Goal: Task Accomplishment & Management: Use online tool/utility

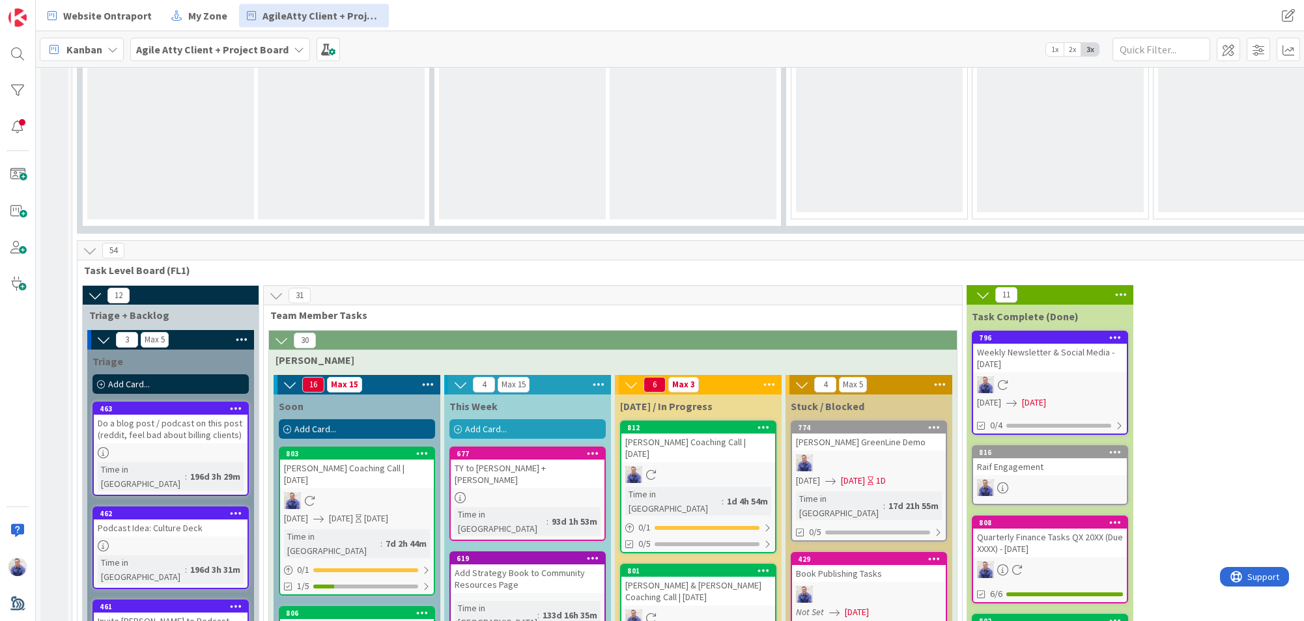
scroll to position [1474, 0]
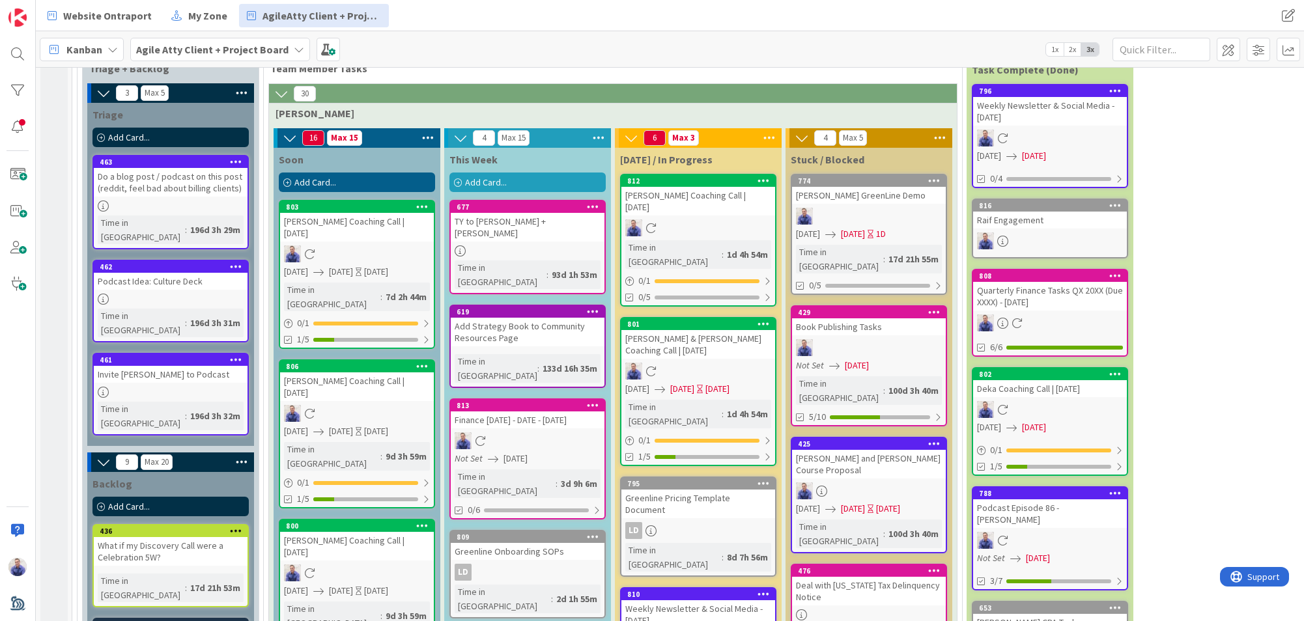
click at [692, 330] on div "[PERSON_NAME] & [PERSON_NAME] Coaching Call | [DATE]" at bounding box center [698, 344] width 154 height 29
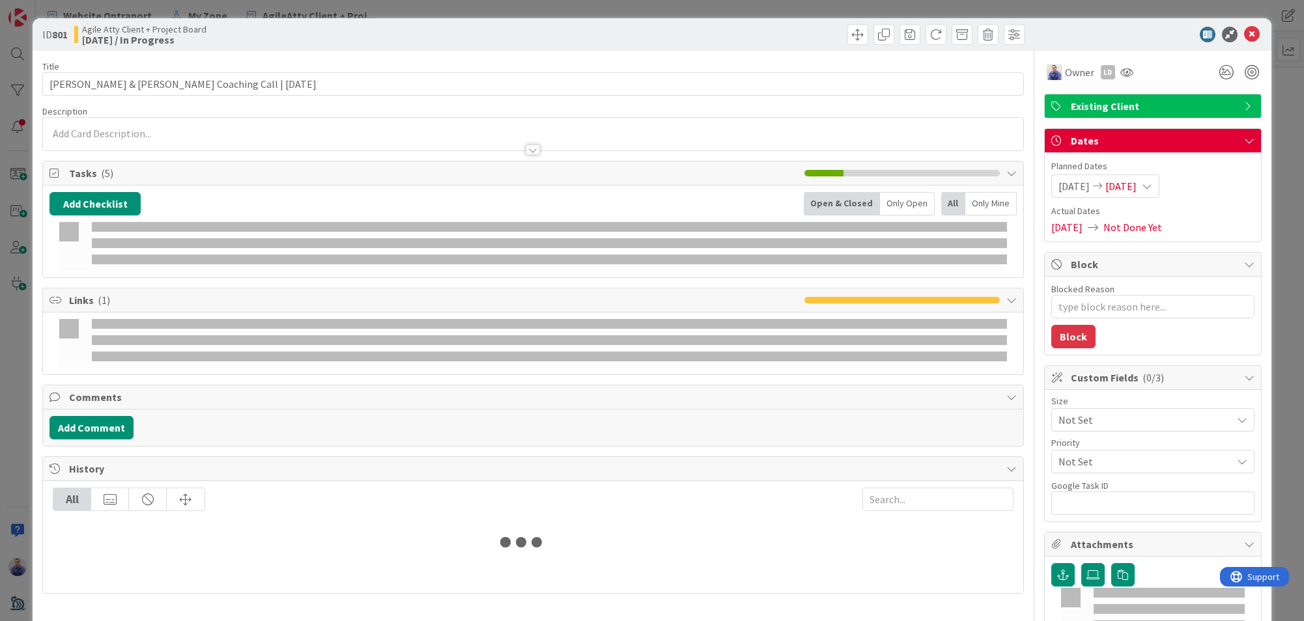
type textarea "x"
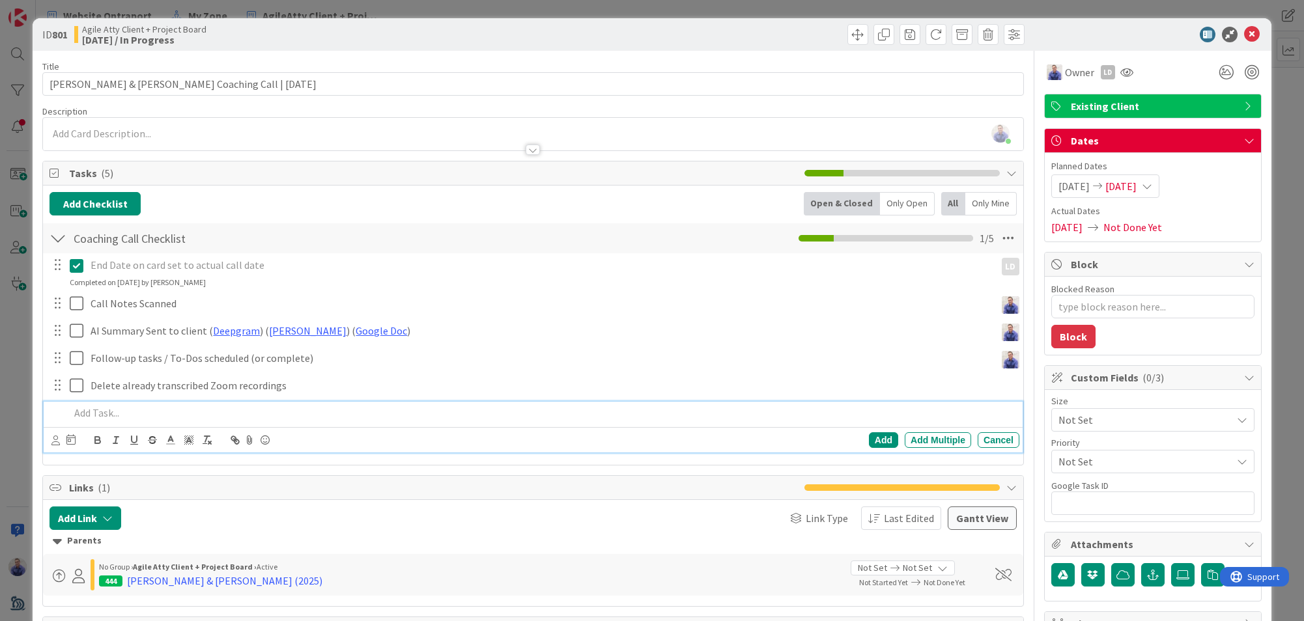
click at [146, 414] on p at bounding box center [542, 413] width 944 height 15
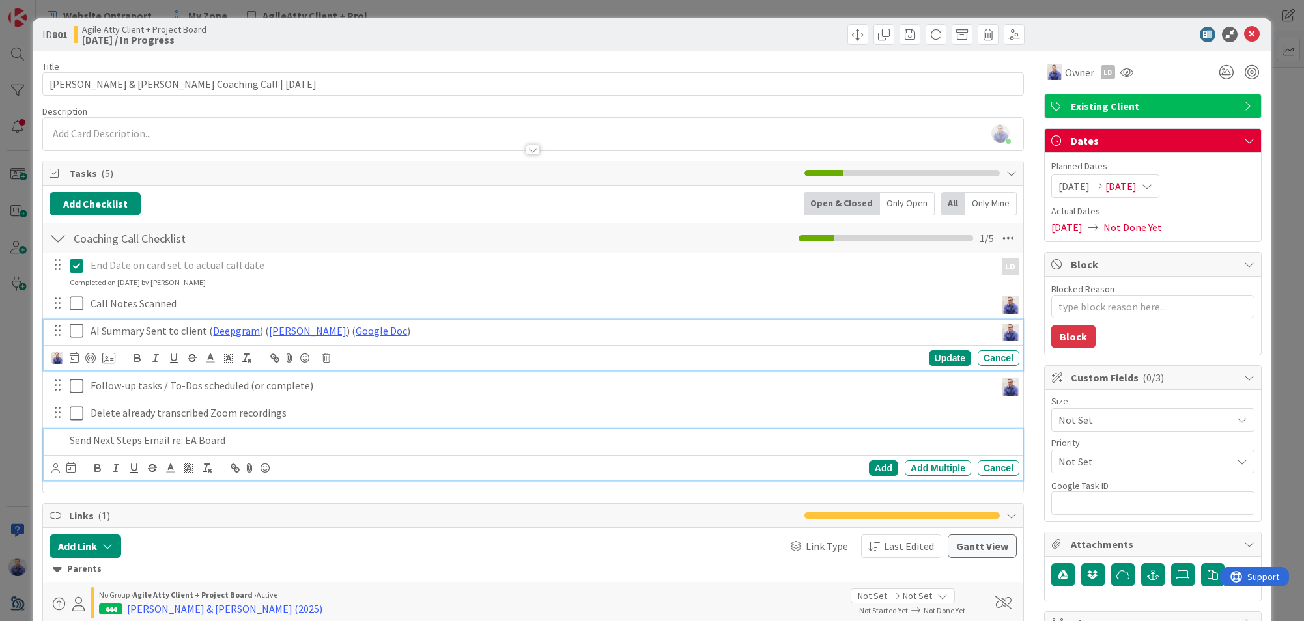
click at [76, 333] on icon at bounding box center [77, 331] width 14 height 16
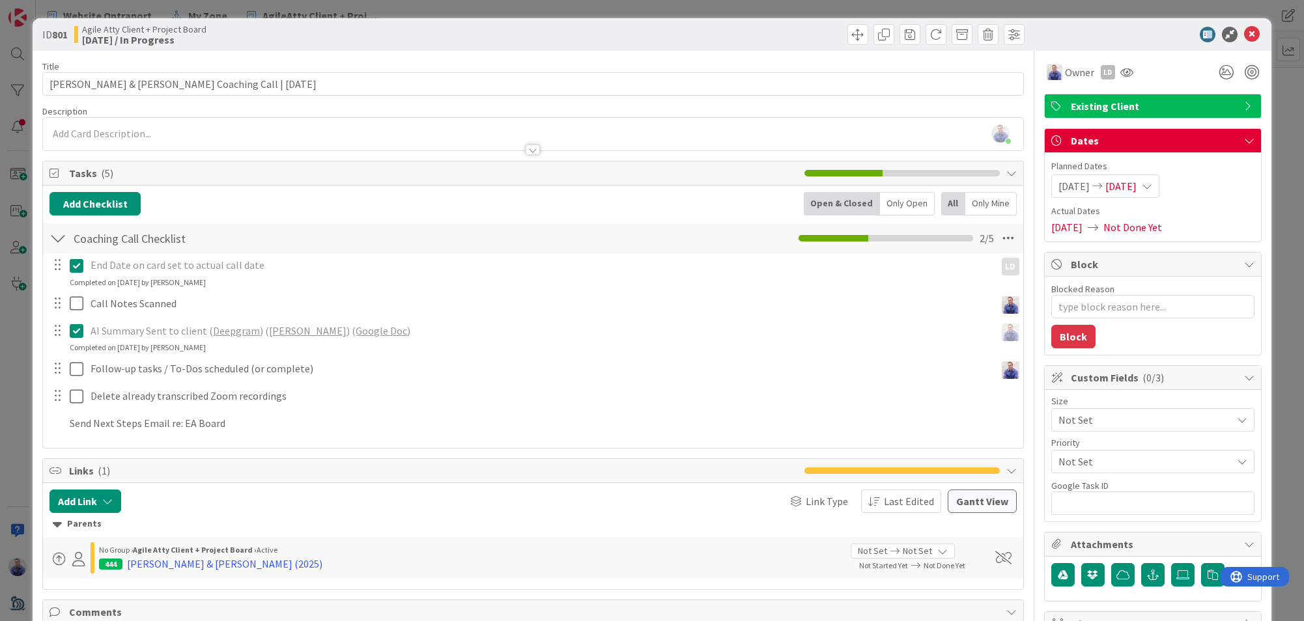
click at [76, 333] on icon at bounding box center [77, 331] width 14 height 16
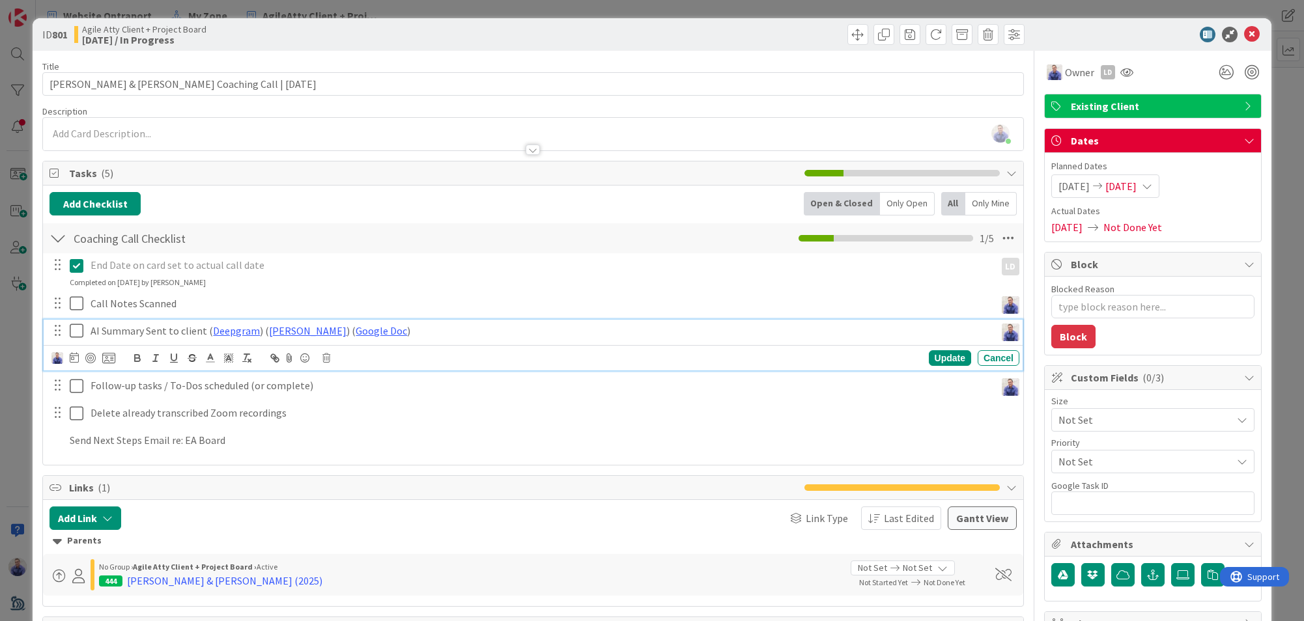
click at [108, 332] on p "AI Summary Sent to client ( Deepgram ) ( [PERSON_NAME] ) ( Google Doc )" at bounding box center [541, 331] width 900 height 15
click at [189, 356] on icon "button" at bounding box center [192, 355] width 7 height 3
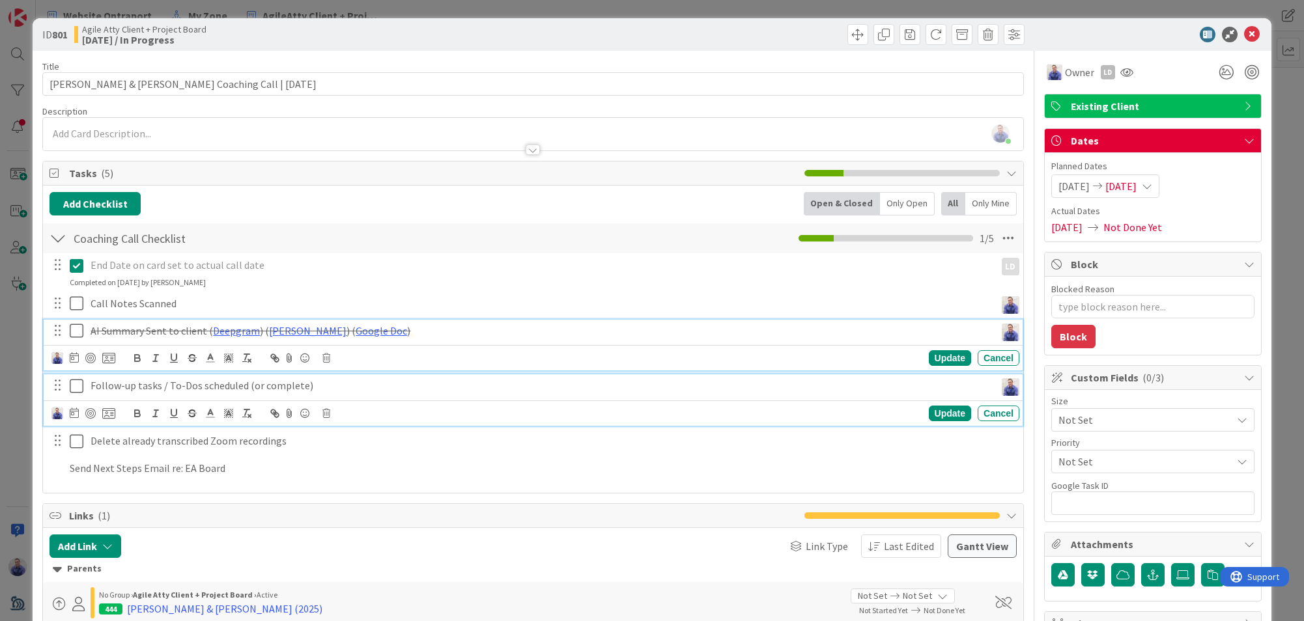
click at [152, 382] on p "Follow-up tasks / To-Dos scheduled (or complete)" at bounding box center [541, 385] width 900 height 15
click at [152, 408] on icon "button" at bounding box center [156, 414] width 12 height 12
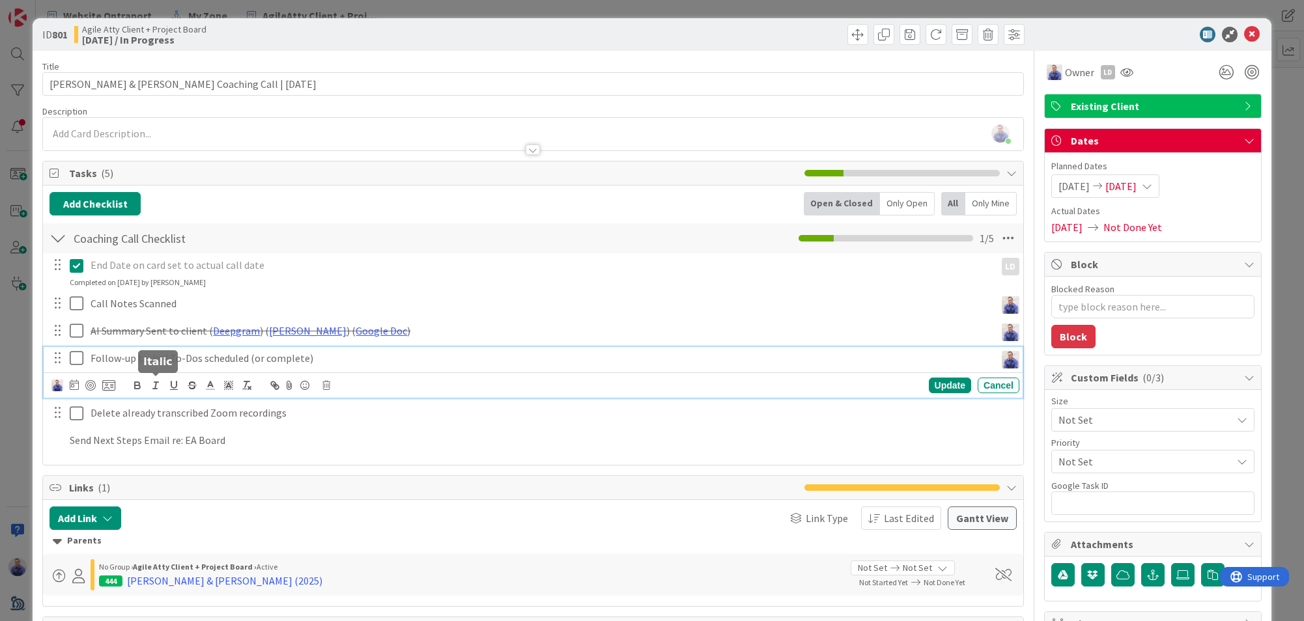
click at [152, 382] on icon "button" at bounding box center [156, 386] width 12 height 12
click at [148, 360] on p "Follow-up tas ﻿ ks / To-Dos scheduled (or complete)" at bounding box center [541, 358] width 900 height 15
click at [194, 384] on icon "button" at bounding box center [192, 386] width 12 height 12
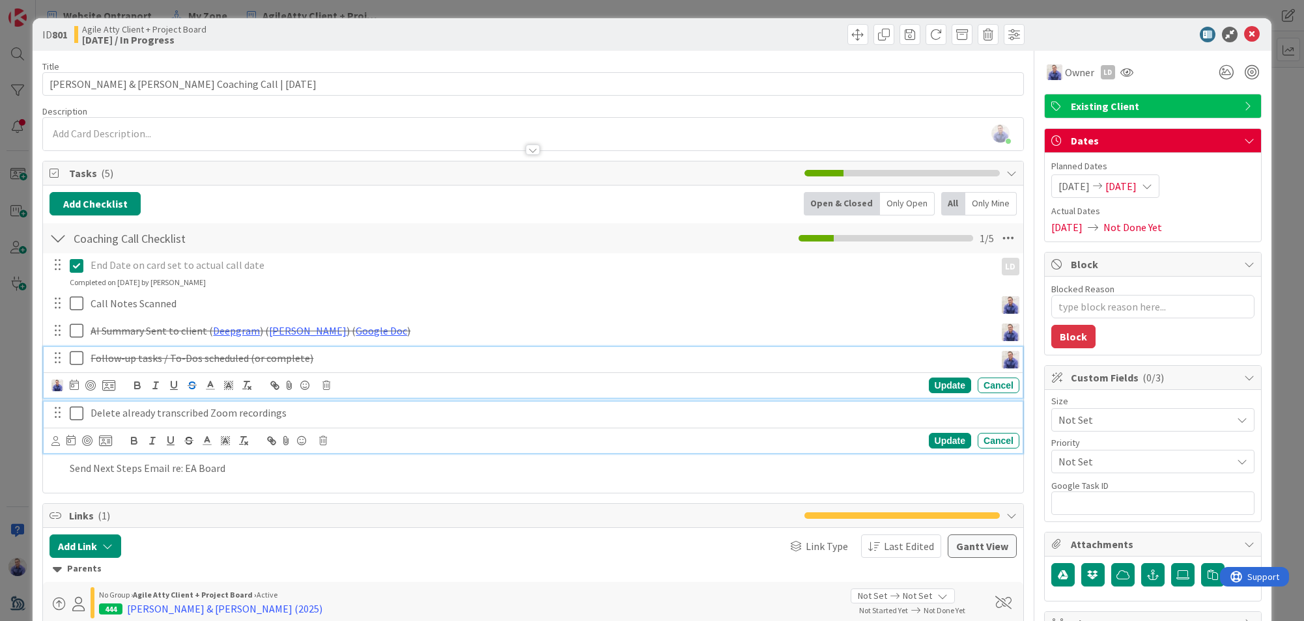
click at [154, 410] on p "Delete already transcribed Zoom recordings" at bounding box center [553, 413] width 924 height 15
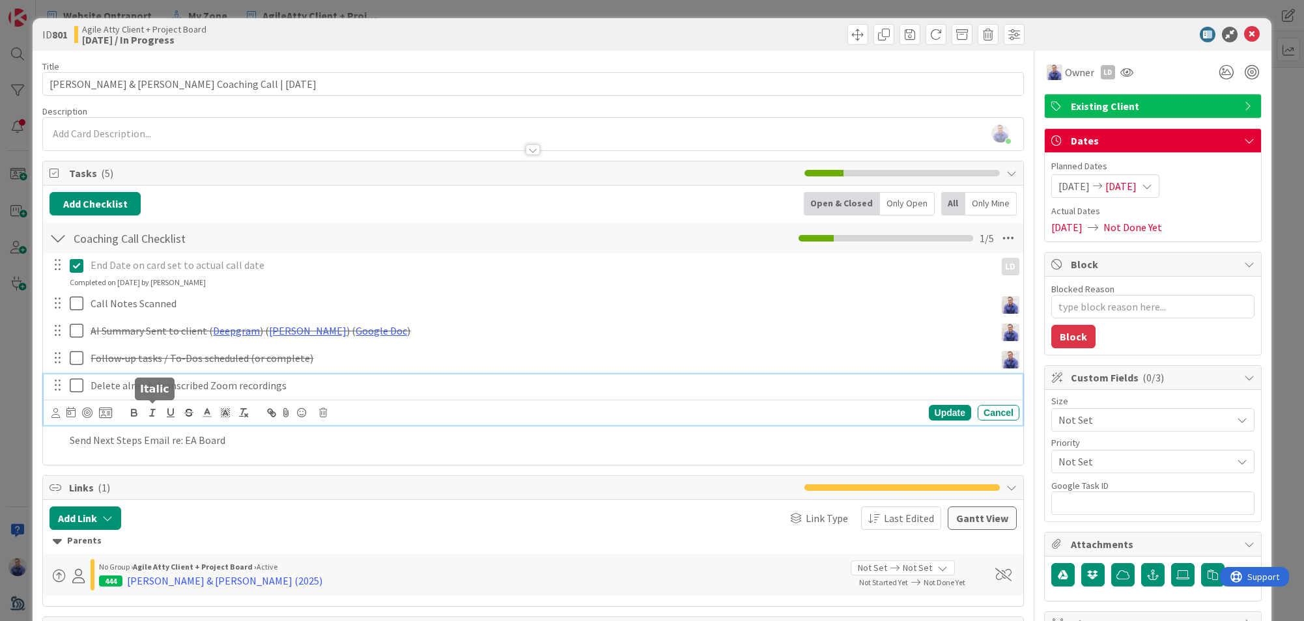
click at [154, 410] on icon "button" at bounding box center [153, 413] width 12 height 12
click at [158, 384] on p "Delete already ﻿ transcribed Zoom recordings" at bounding box center [553, 385] width 924 height 15
click at [158, 384] on p "Delete already transcribed Zoom recordings" at bounding box center [553, 385] width 924 height 15
drag, startPoint x: 186, startPoint y: 410, endPoint x: 179, endPoint y: 405, distance: 8.0
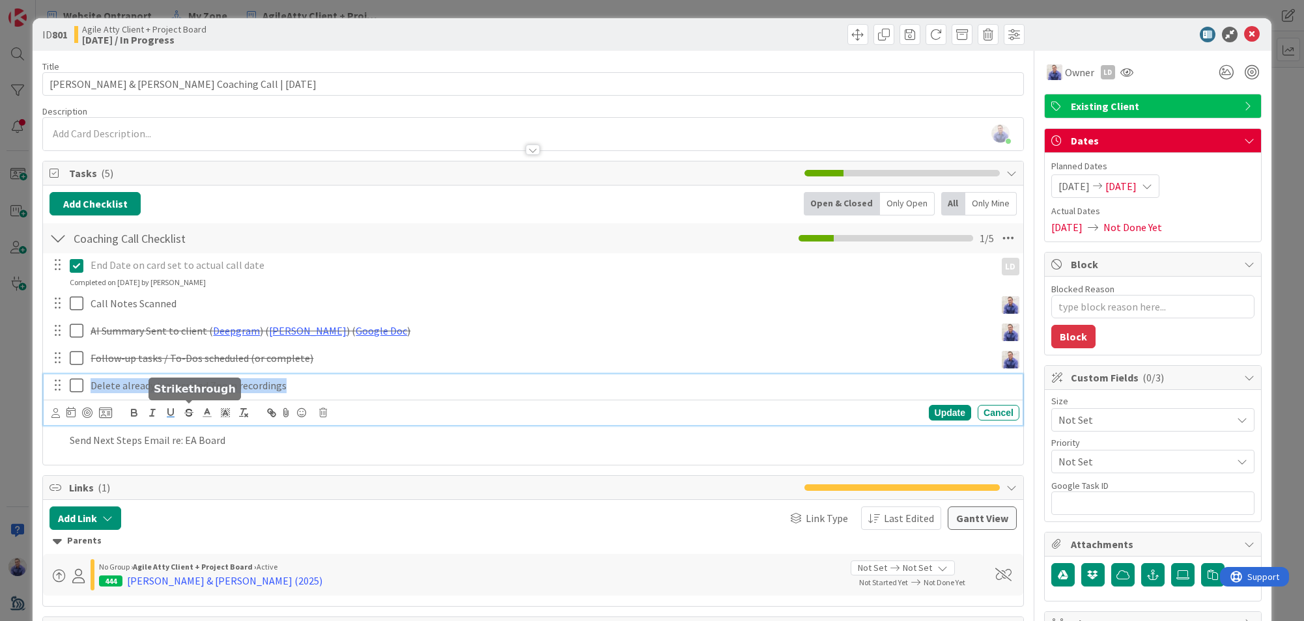
click at [185, 410] on icon "button" at bounding box center [189, 413] width 12 height 12
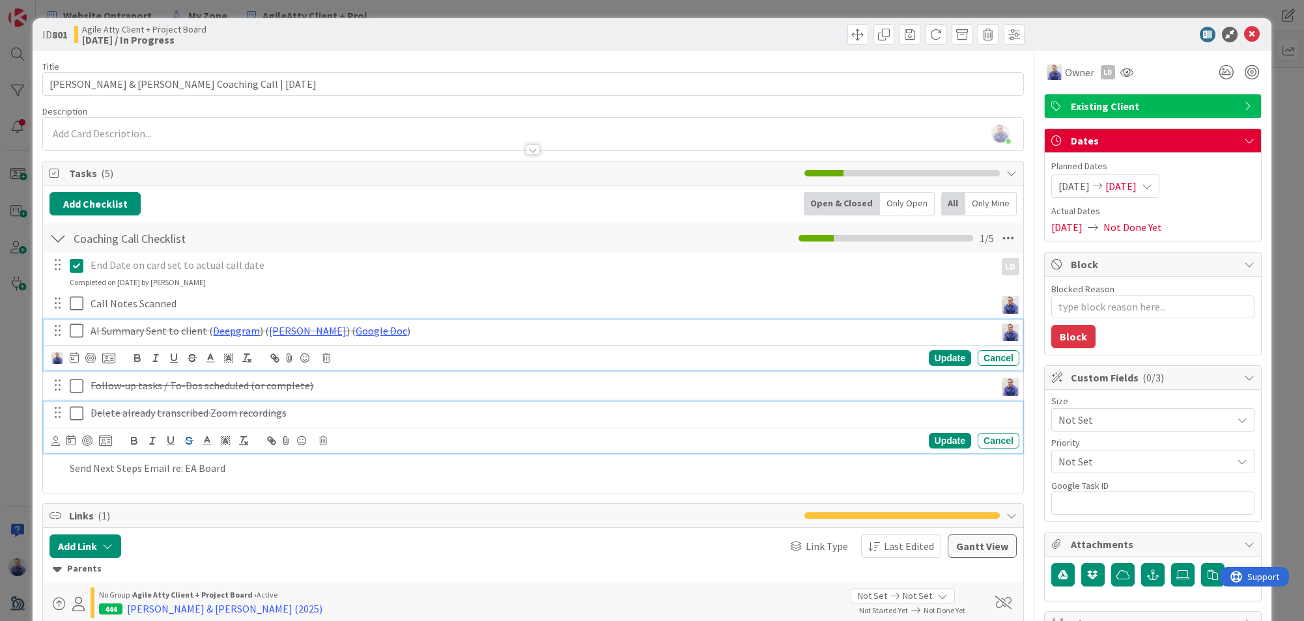
click at [79, 332] on icon at bounding box center [77, 331] width 14 height 16
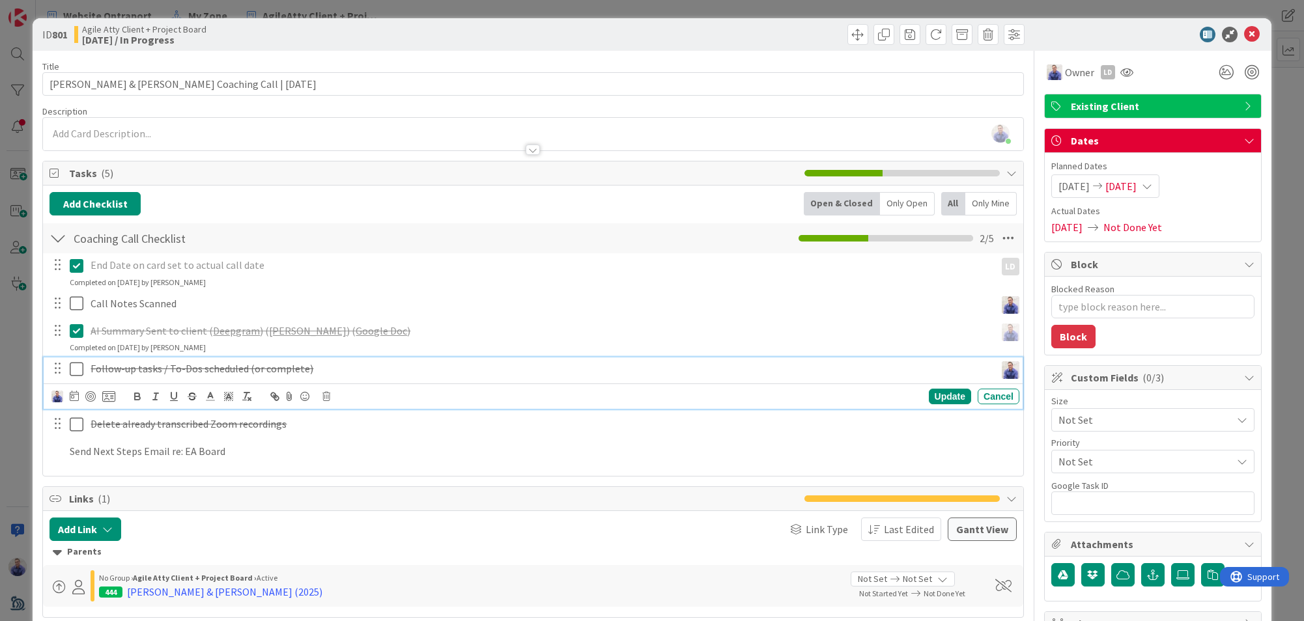
drag, startPoint x: 79, startPoint y: 365, endPoint x: 78, endPoint y: 375, distance: 9.9
click at [79, 365] on icon at bounding box center [77, 370] width 14 height 16
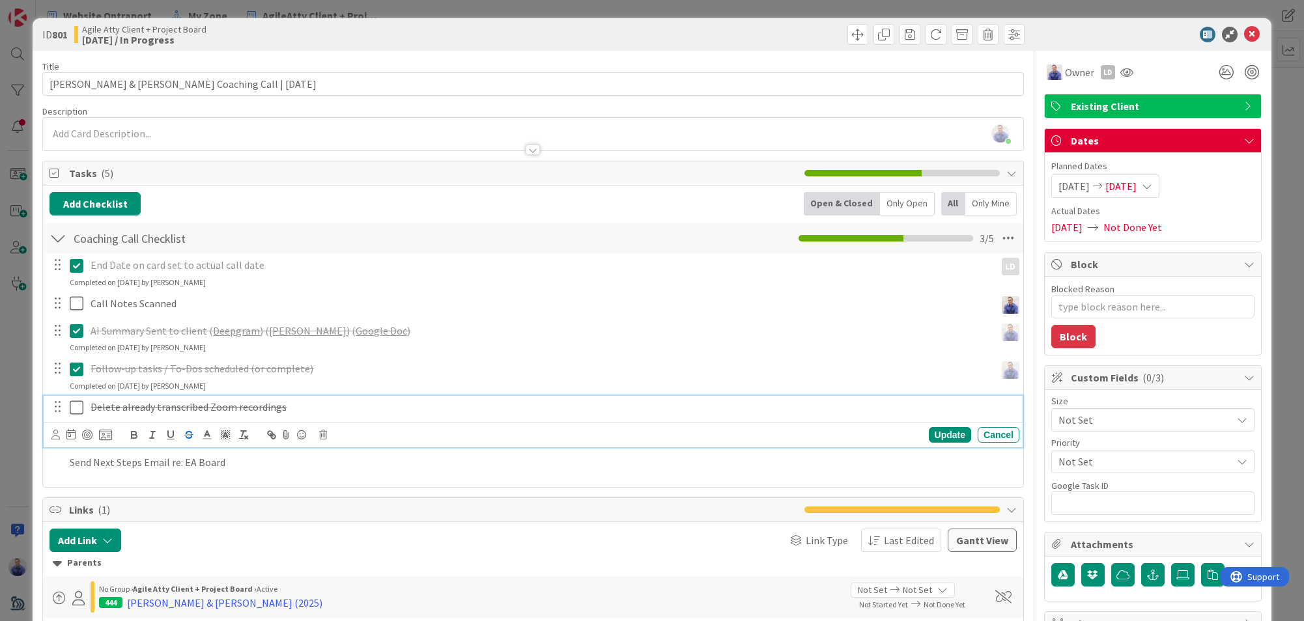
drag, startPoint x: 77, startPoint y: 403, endPoint x: 151, endPoint y: 411, distance: 74.7
click at [77, 403] on icon at bounding box center [77, 408] width 14 height 16
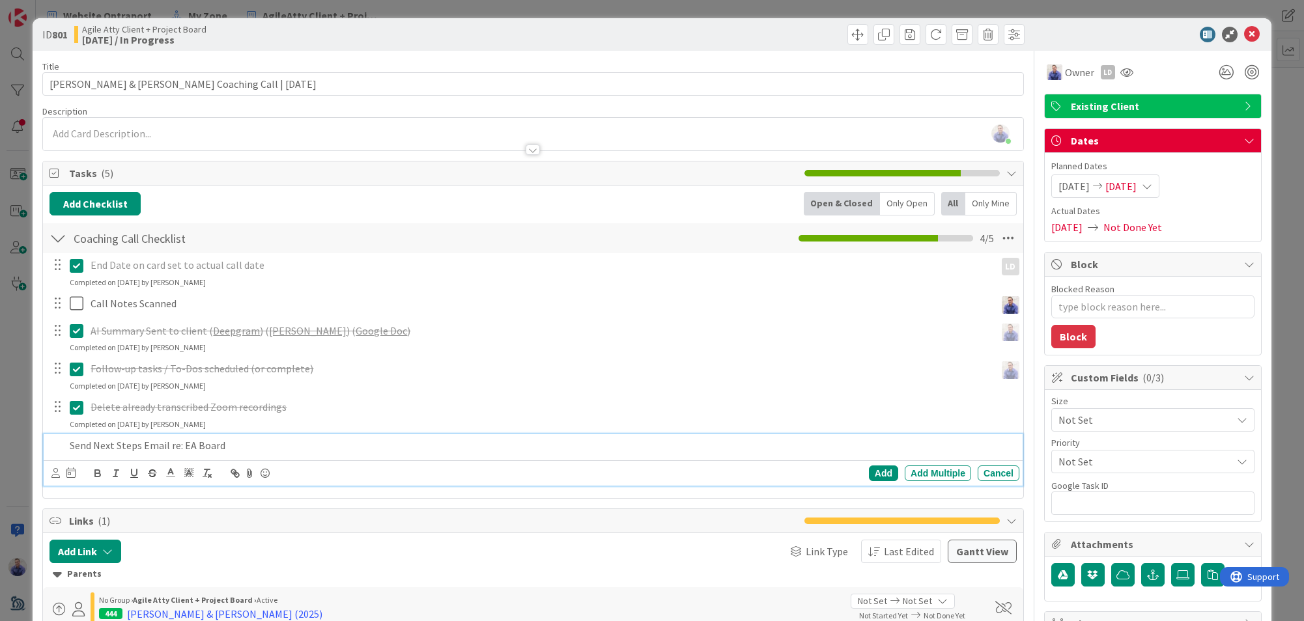
click at [257, 445] on p "Send Next Steps Email re: EA Board" at bounding box center [542, 445] width 944 height 15
click at [873, 470] on div "Add" at bounding box center [883, 474] width 29 height 16
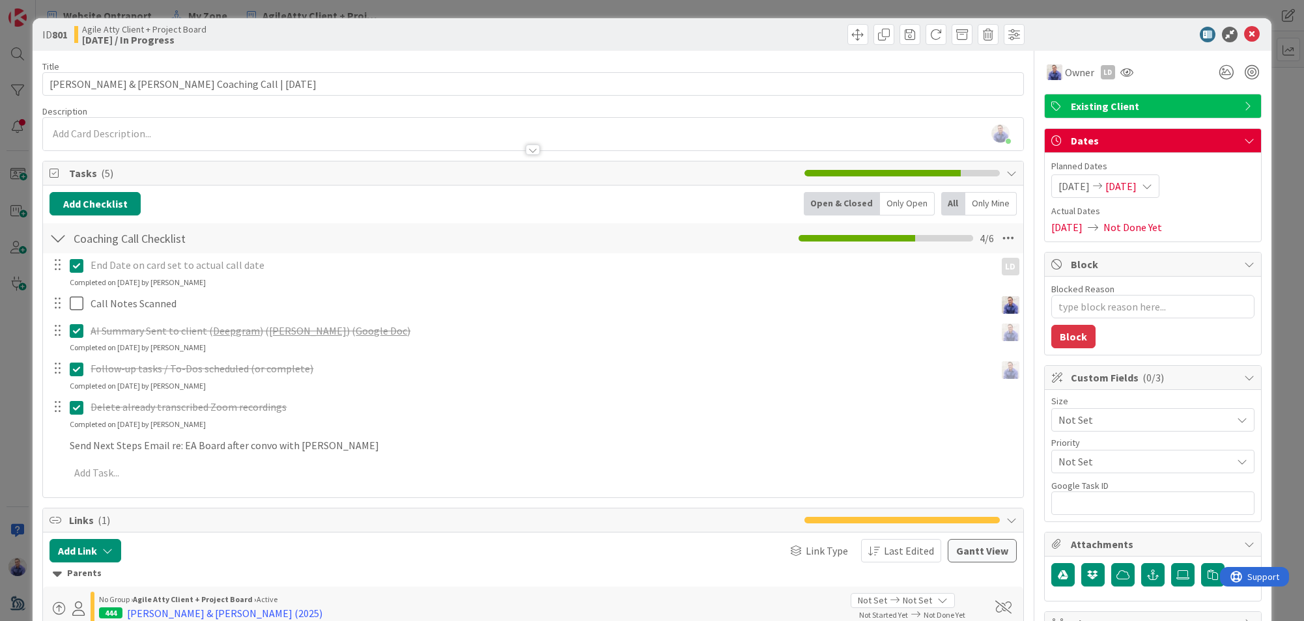
type textarea "x"
